Goal: Information Seeking & Learning: Learn about a topic

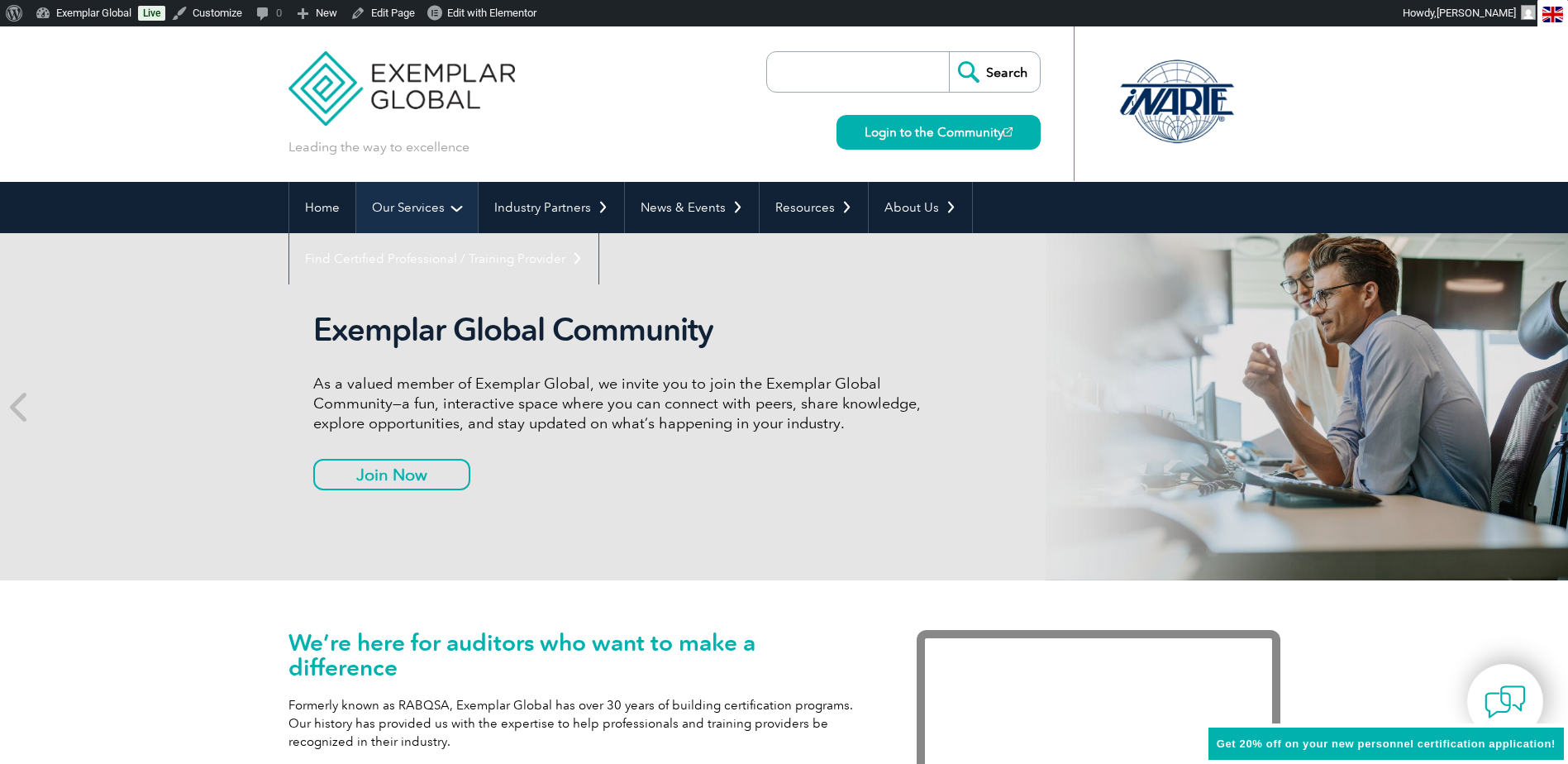
click at [402, 208] on link "Our Services" at bounding box center [417, 208] width 122 height 51
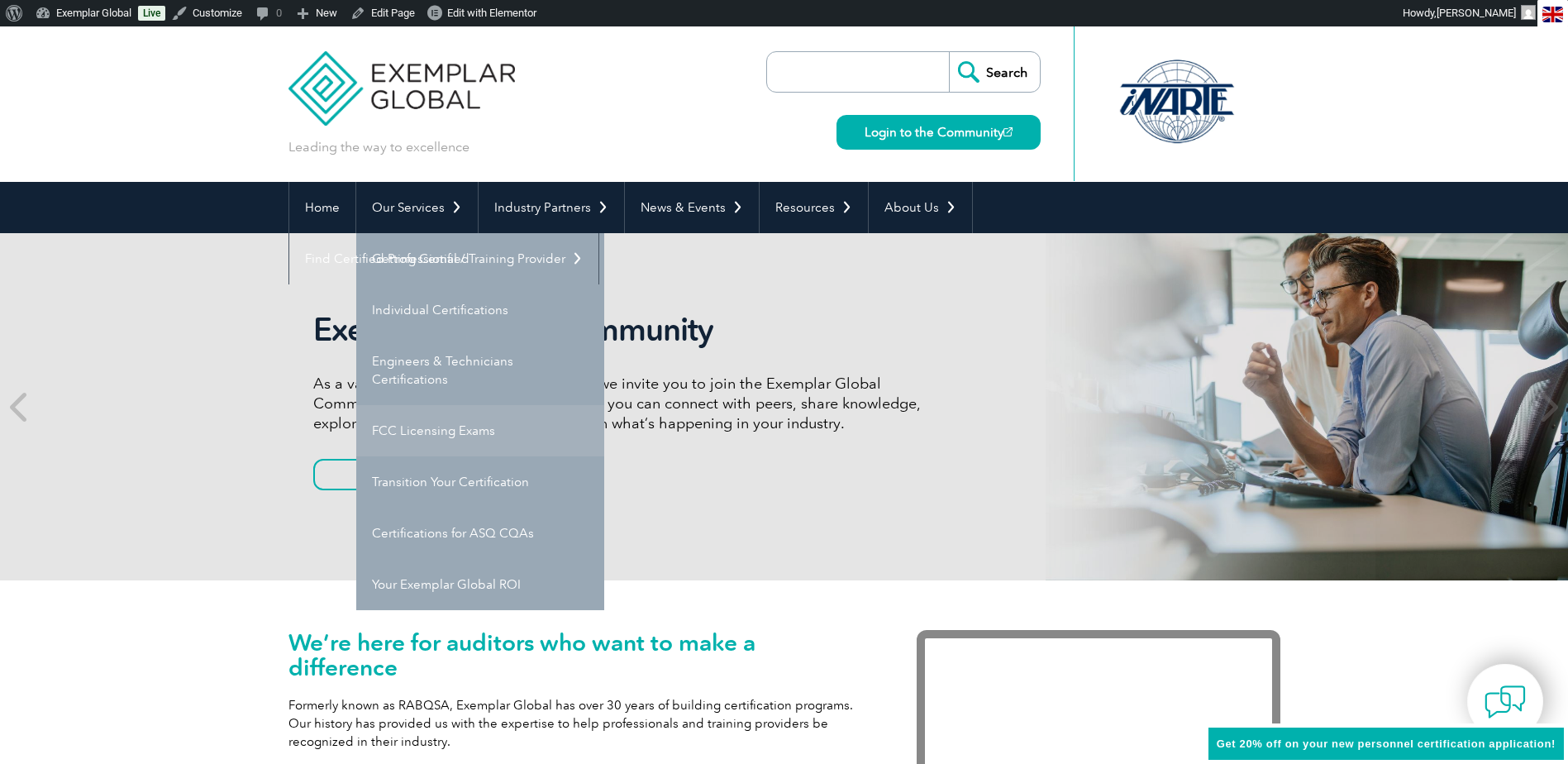
click at [409, 426] on link "FCC Licensing Exams" at bounding box center [480, 431] width 248 height 51
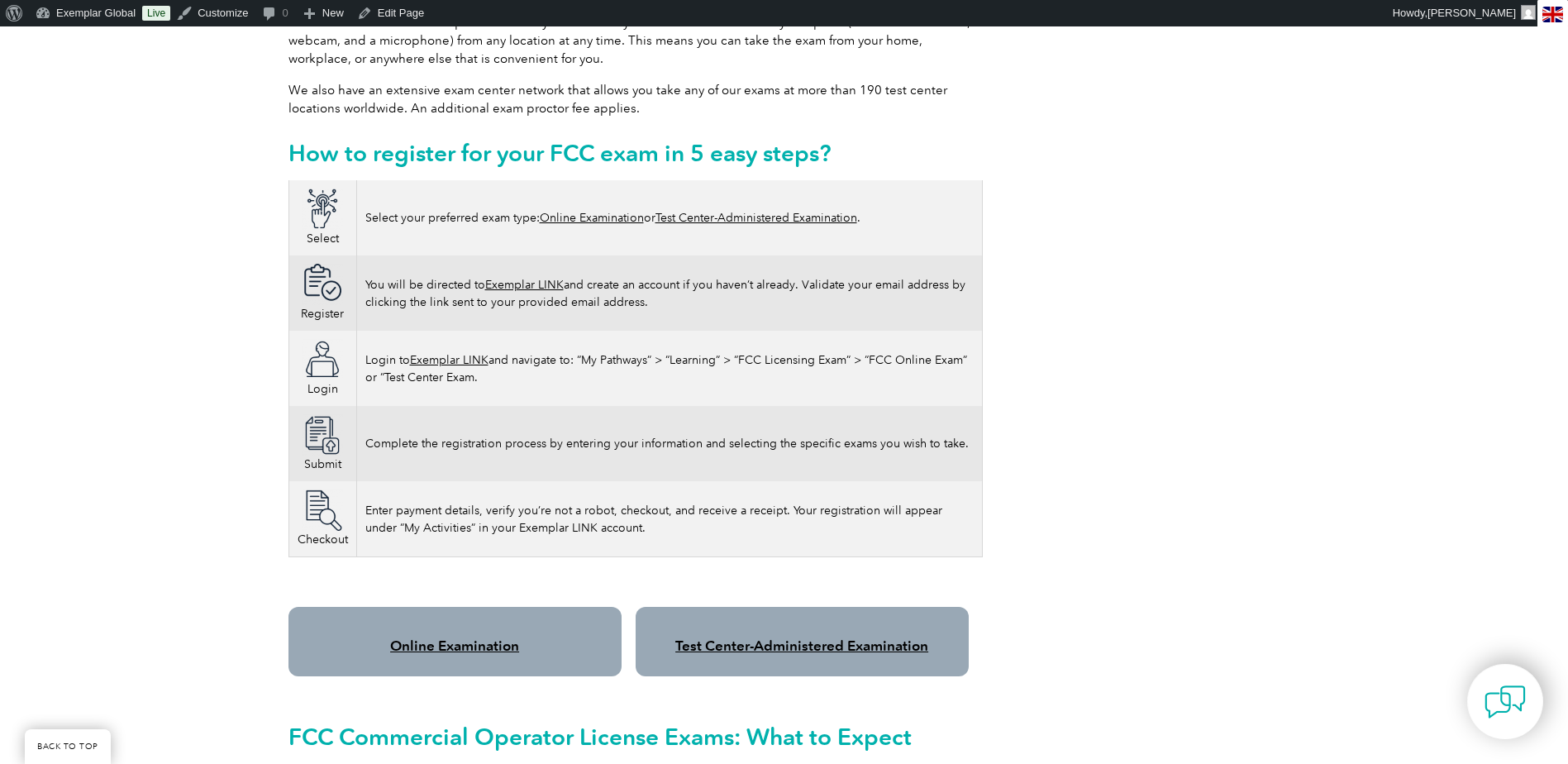
scroll to position [910, 0]
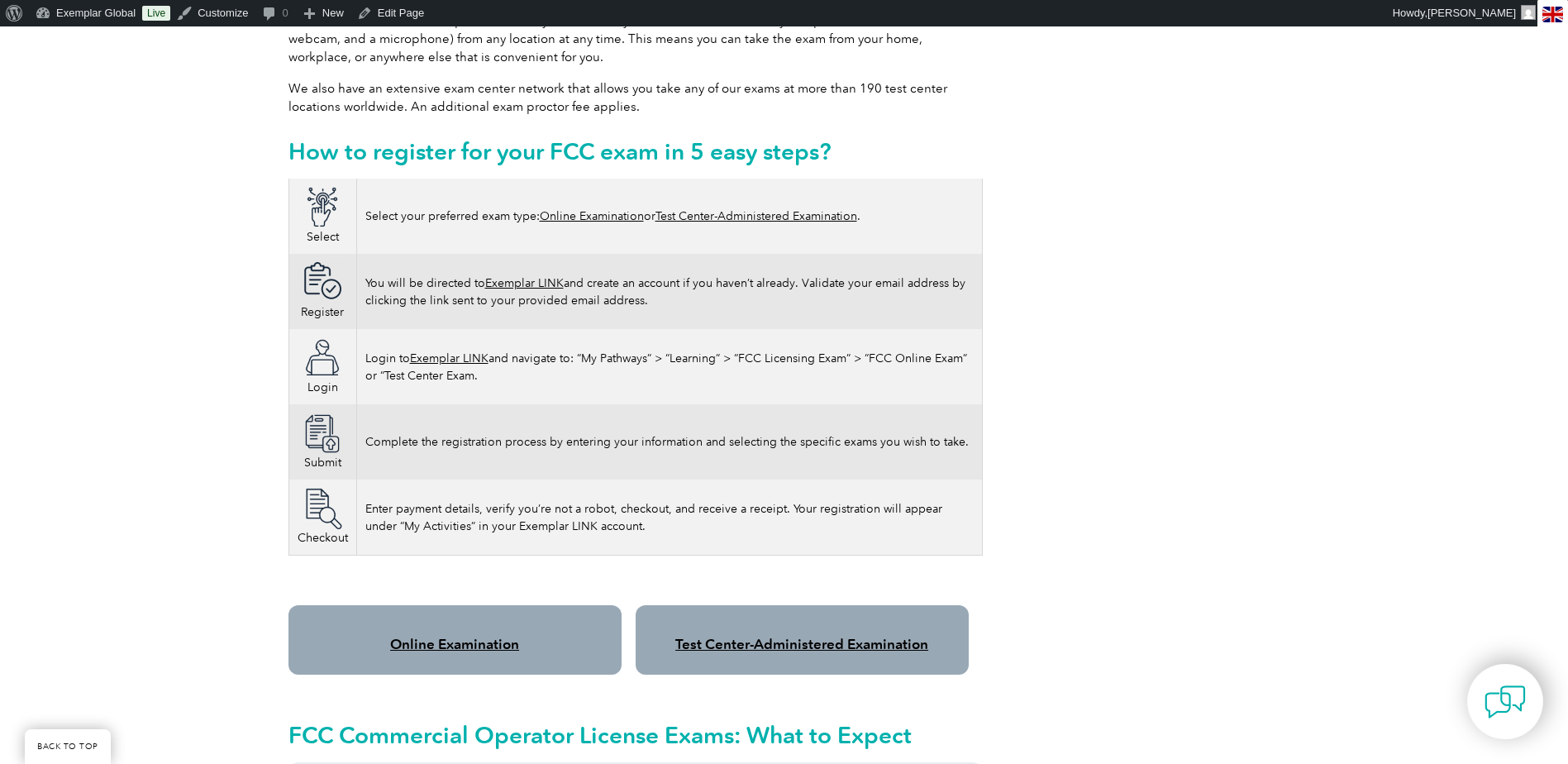
click at [454, 636] on link "Online Examination" at bounding box center [455, 644] width 129 height 17
click at [519, 276] on link "Exemplar LINK" at bounding box center [524, 283] width 79 height 14
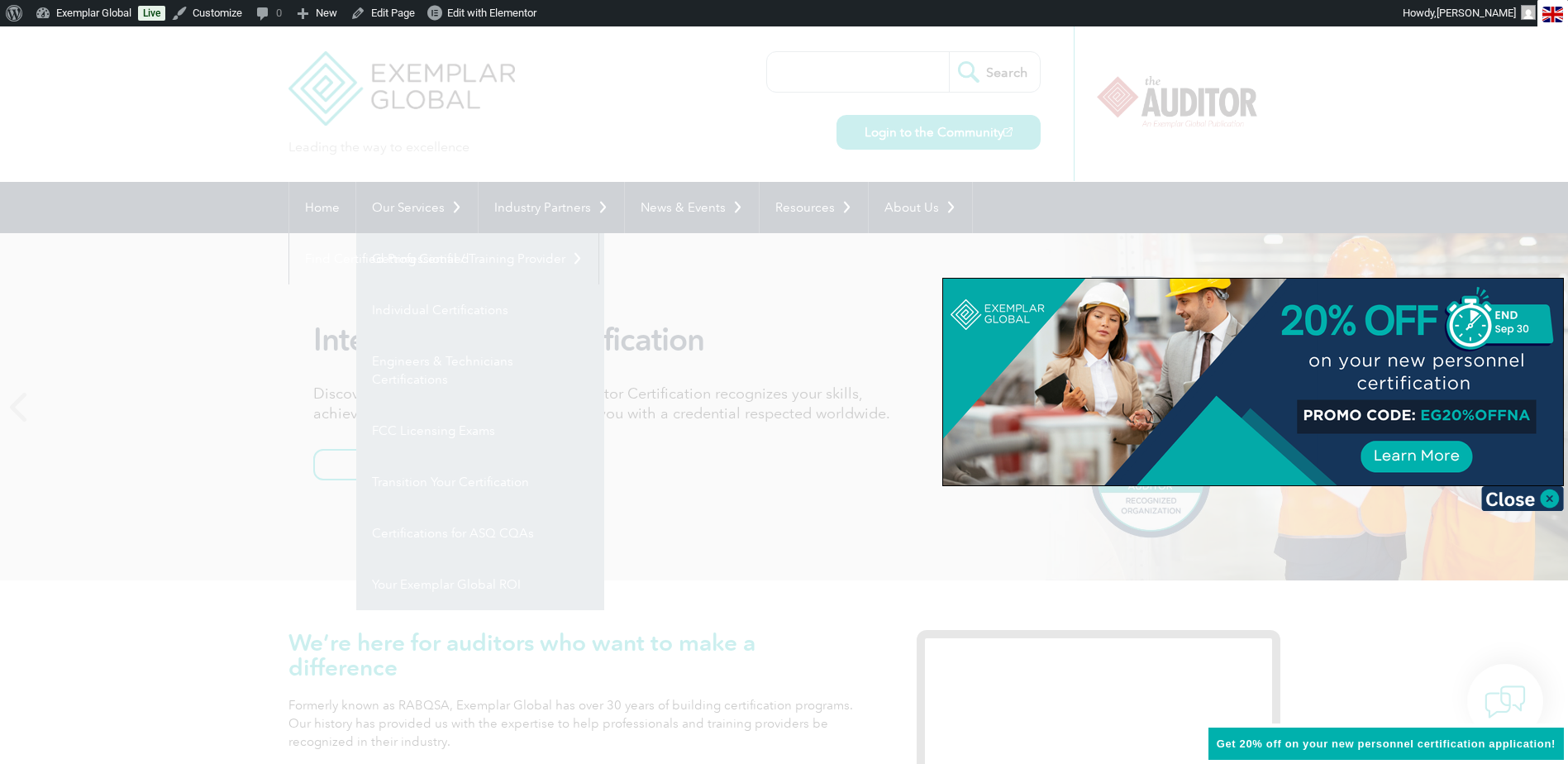
click at [769, 275] on div at bounding box center [784, 382] width 1568 height 764
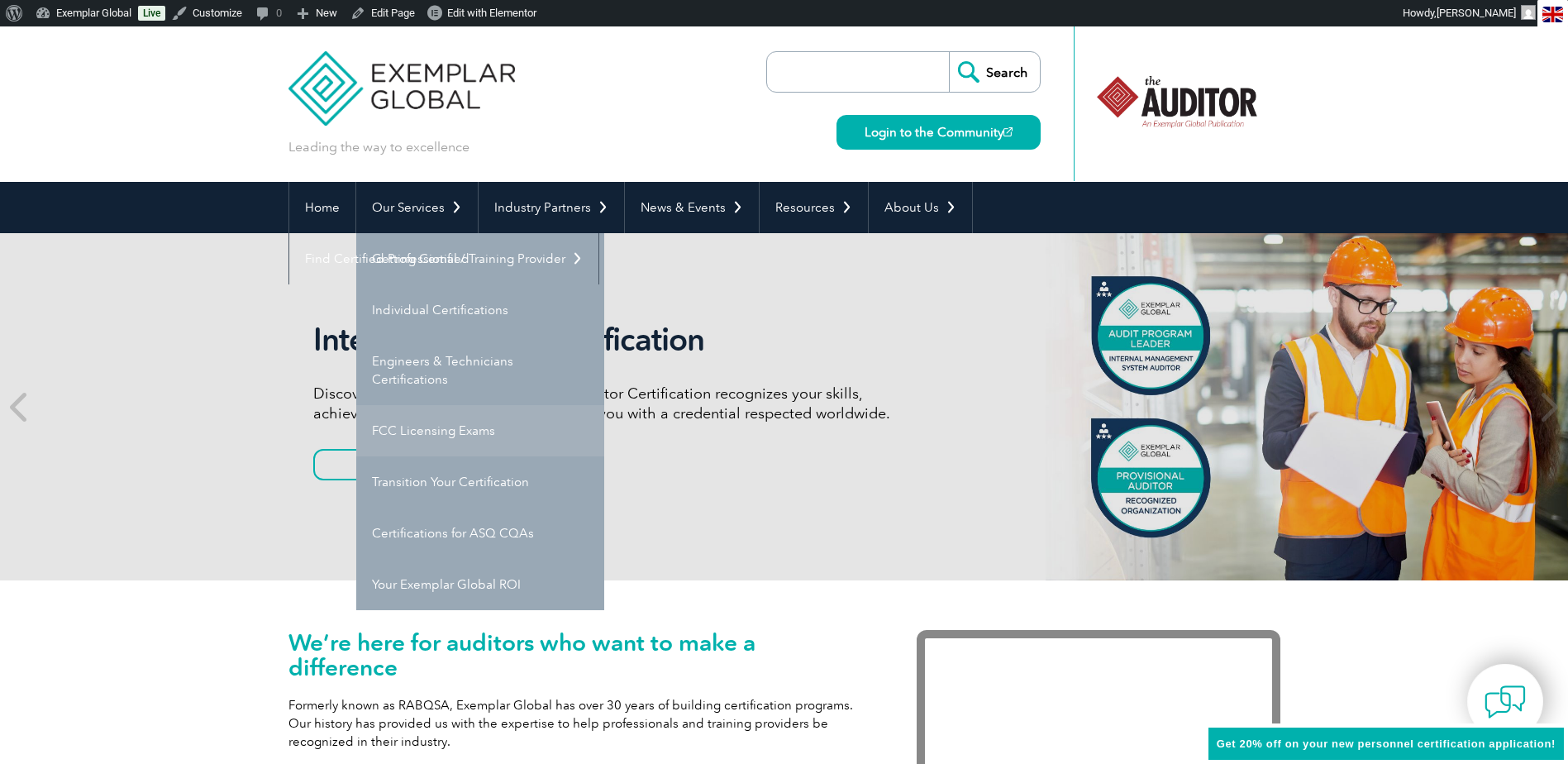
click at [433, 427] on link "FCC Licensing Exams" at bounding box center [480, 431] width 248 height 51
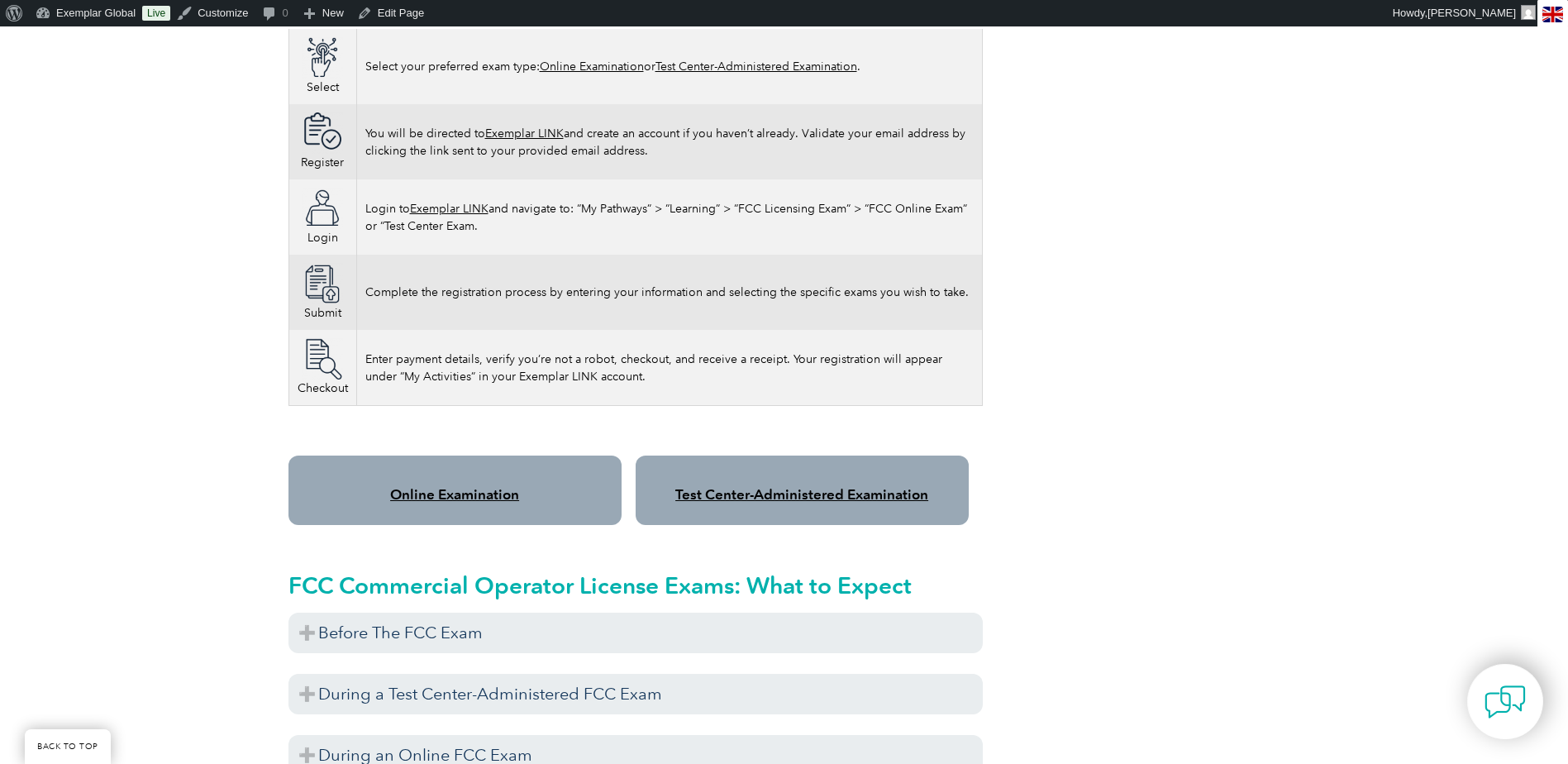
scroll to position [1074, 0]
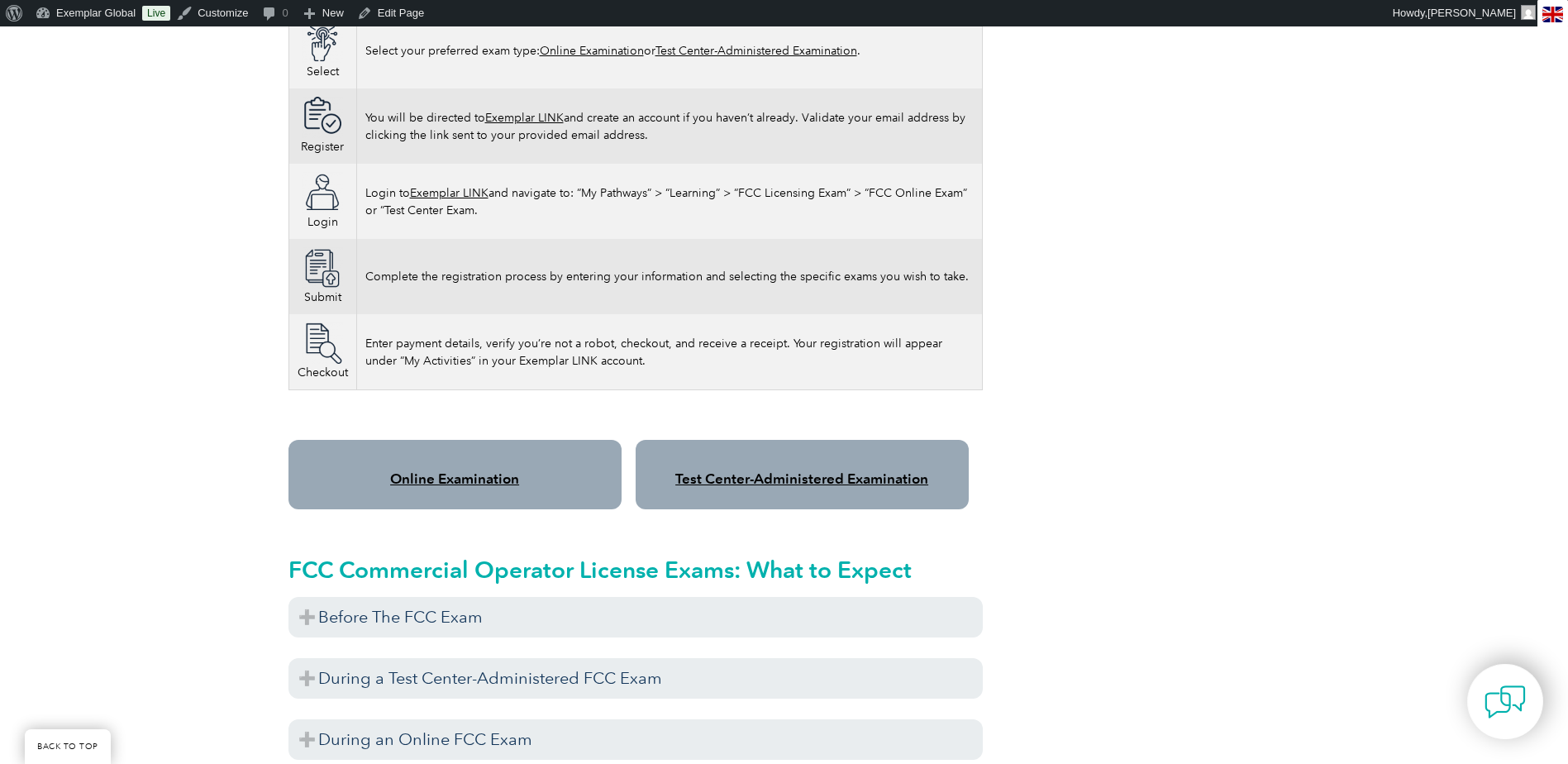
click at [753, 470] on link "Test Center-Administered Examination" at bounding box center [802, 479] width 253 height 17
